Goal: Use online tool/utility: Utilize a website feature to perform a specific function

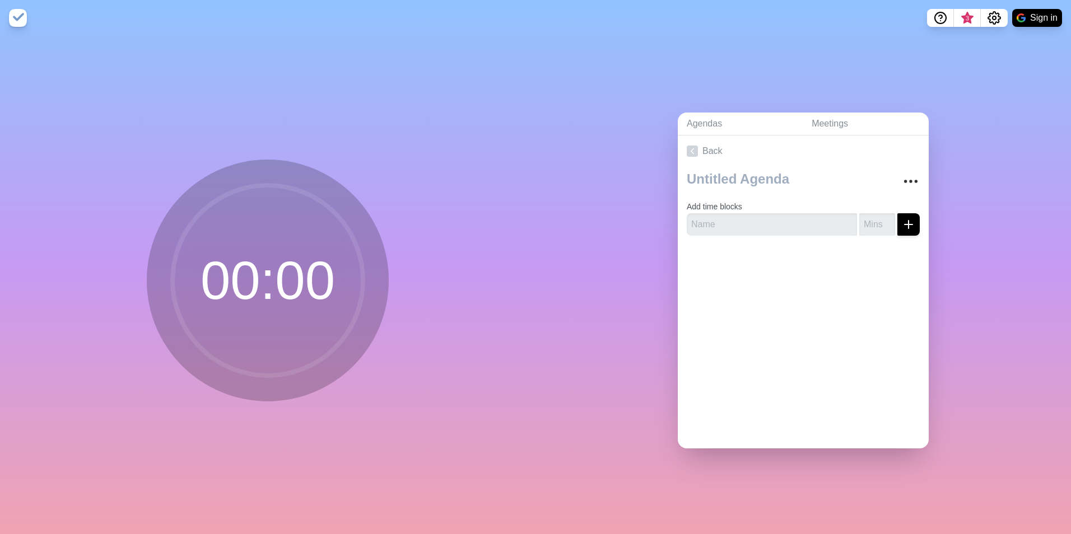
click at [267, 287] on circle at bounding box center [267, 280] width 190 height 190
click at [247, 287] on circle at bounding box center [267, 280] width 190 height 190
click at [761, 222] on input "text" at bounding box center [772, 224] width 170 height 22
click at [859, 219] on input "number" at bounding box center [877, 224] width 36 height 22
type input "2"
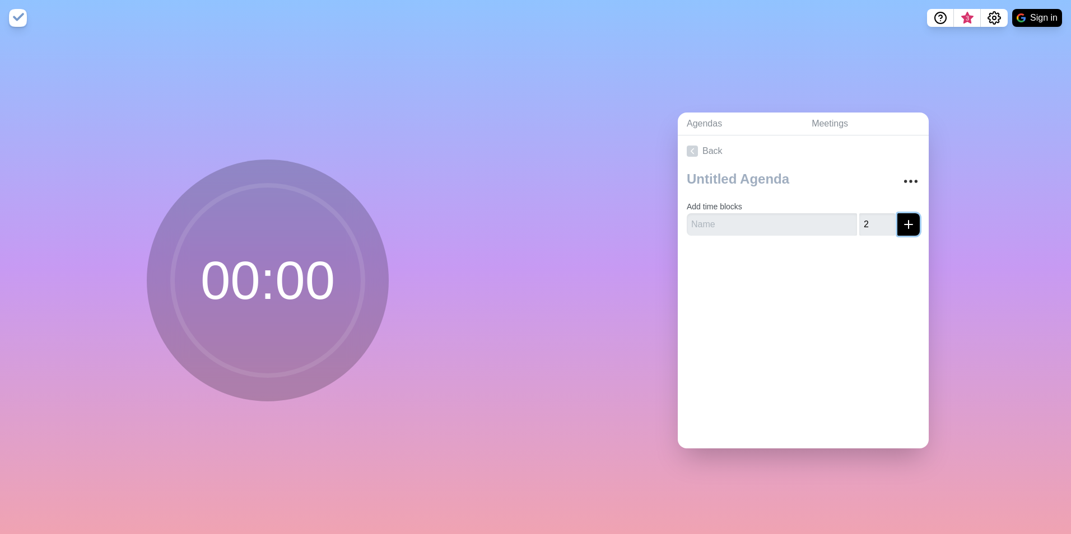
click at [898, 213] on button "submit" at bounding box center [908, 224] width 22 height 22
click at [699, 207] on label "Add time blocks" at bounding box center [714, 206] width 55 height 9
click at [750, 213] on input "text" at bounding box center [772, 224] width 170 height 22
type input "OBEYA MEETING"
click at [902, 218] on icon "submit" at bounding box center [908, 224] width 13 height 13
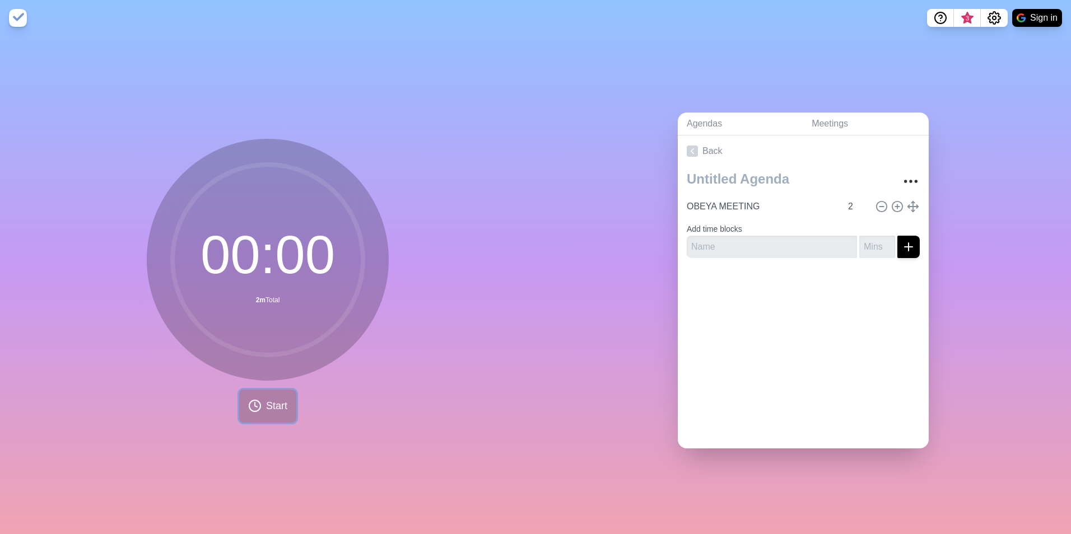
click at [259, 400] on button "Start" at bounding box center [267, 406] width 57 height 33
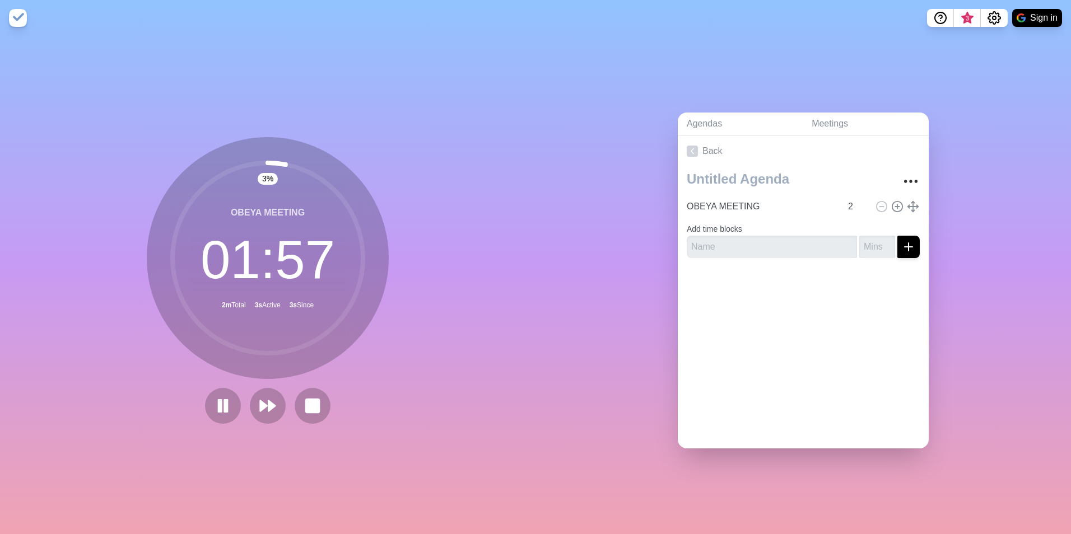
click at [18, 18] on img at bounding box center [18, 18] width 18 height 18
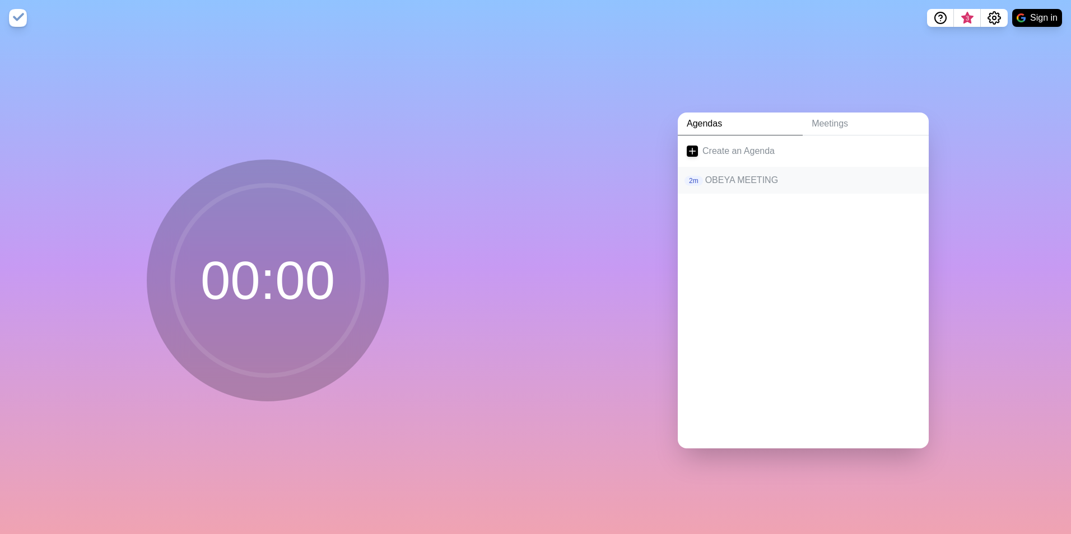
click at [735, 180] on p "OBEYA MEETING" at bounding box center [812, 180] width 214 height 13
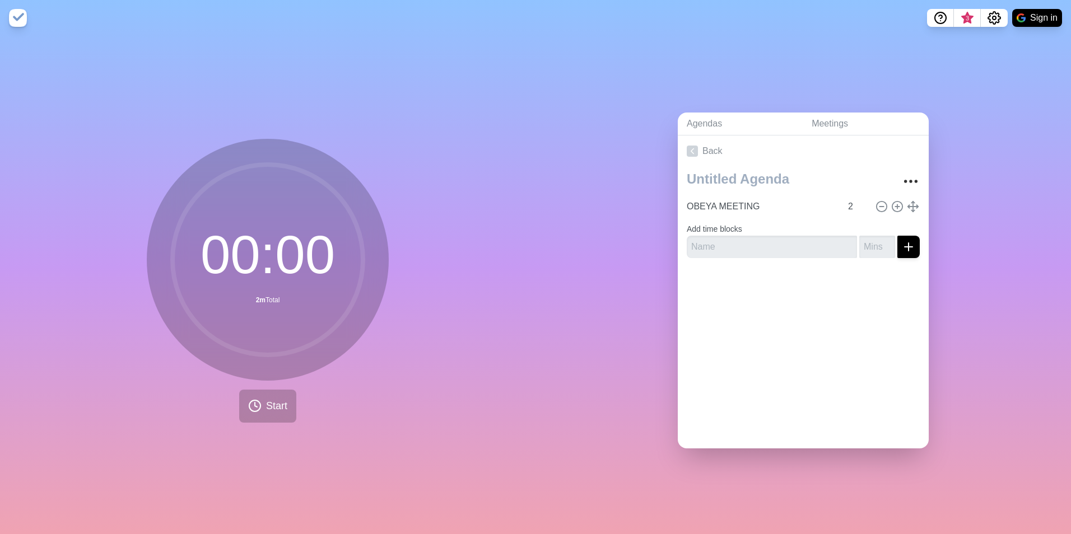
click at [439, 358] on div "00 : 00 2m Total Start" at bounding box center [267, 285] width 535 height 498
